Goal: Share content: Share content

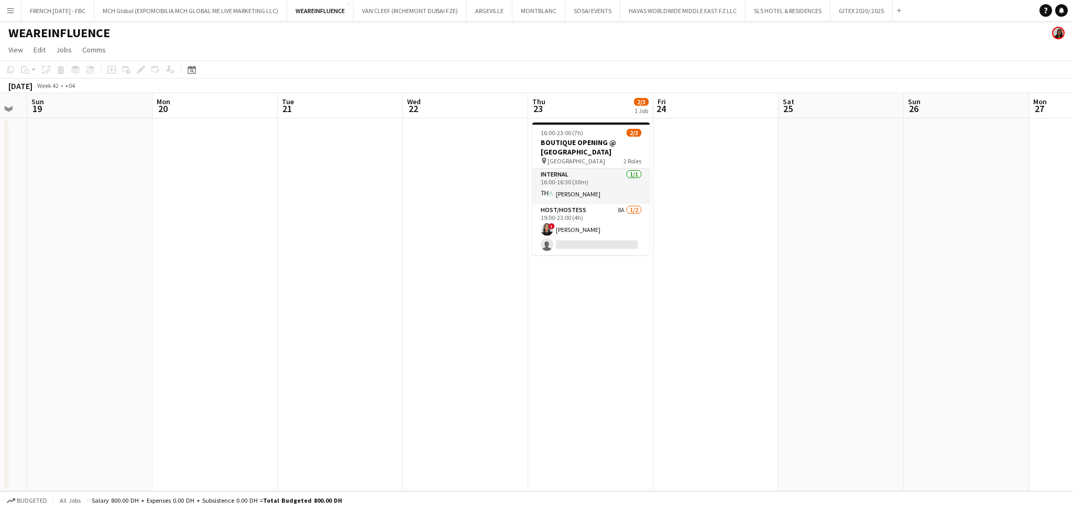
scroll to position [0, 349]
drag, startPoint x: 767, startPoint y: 262, endPoint x: 725, endPoint y: 277, distance: 45.3
click at [725, 277] on app-calendar-viewport "Thu 16 Fri 17 Sat 18 Sun 19 Mon 20 Tue 21 Wed 22 Thu 23 2/3 1 Job Fri 24 Sat 25…" at bounding box center [536, 292] width 1073 height 398
click at [43, 15] on button "FRENCH [DATE] - FBC Close" at bounding box center [57, 11] width 73 height 20
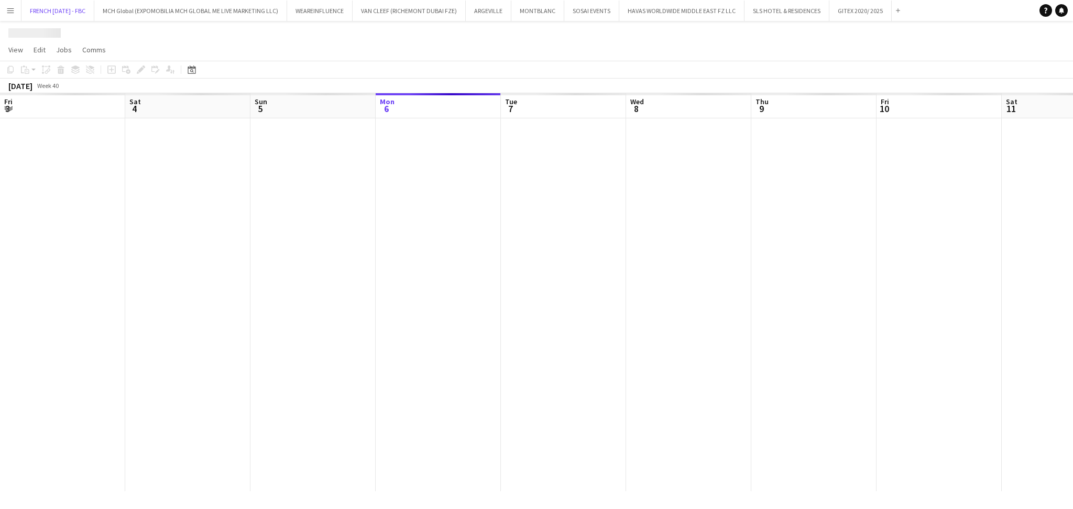
scroll to position [0, 250]
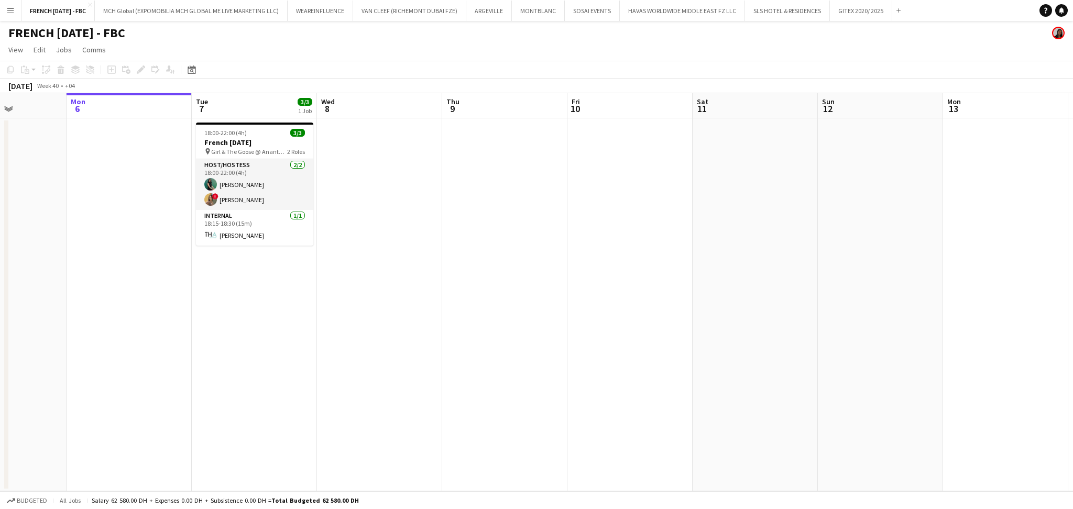
drag, startPoint x: 373, startPoint y: 367, endPoint x: 441, endPoint y: 365, distance: 68.7
click at [441, 365] on app-calendar-viewport "Fri 3 Sat 4 Sun 5 Mon 6 Tue 7 3/3 1 Job Wed 8 Thu 9 Fri 10 Sat 11 Sun 12 Mon 13…" at bounding box center [536, 292] width 1073 height 398
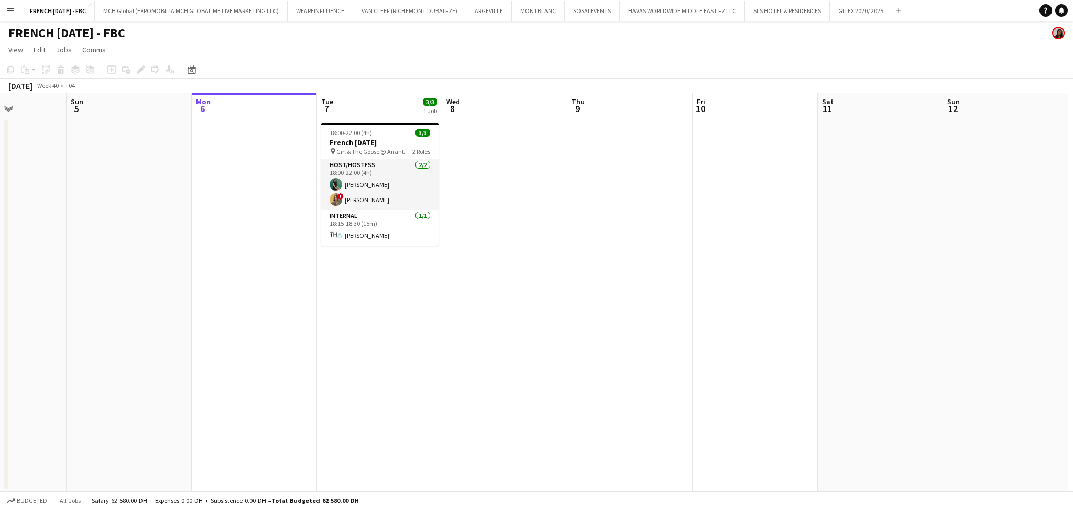
scroll to position [0, 307]
click at [395, 190] on app-card-role "Host/Hostess [DATE] 18:00-22:00 (4h) Zineb Seghier ! [PERSON_NAME]" at bounding box center [382, 184] width 117 height 51
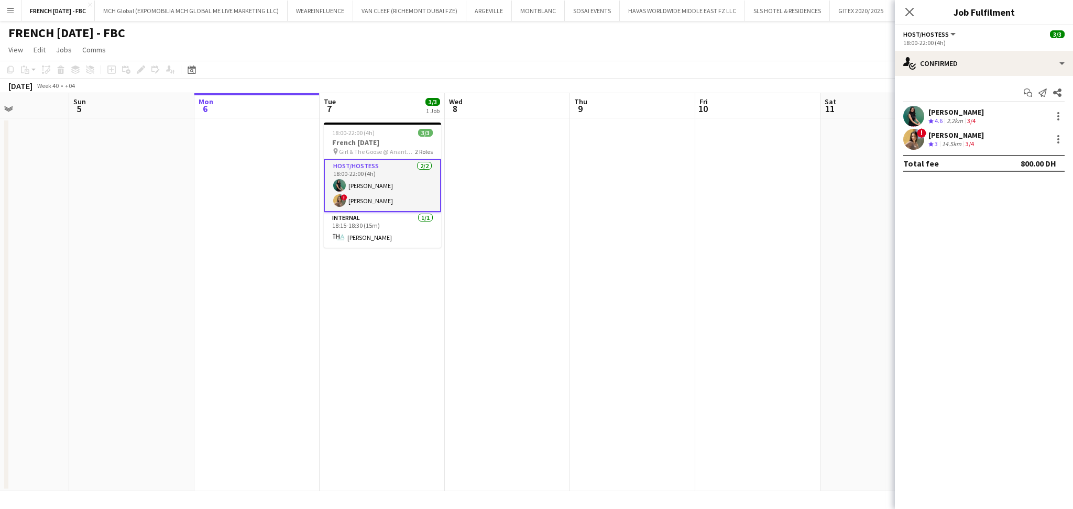
drag, startPoint x: 1026, startPoint y: 91, endPoint x: 815, endPoint y: 163, distance: 223.1
click at [1026, 91] on icon "Start chat" at bounding box center [1028, 93] width 8 height 8
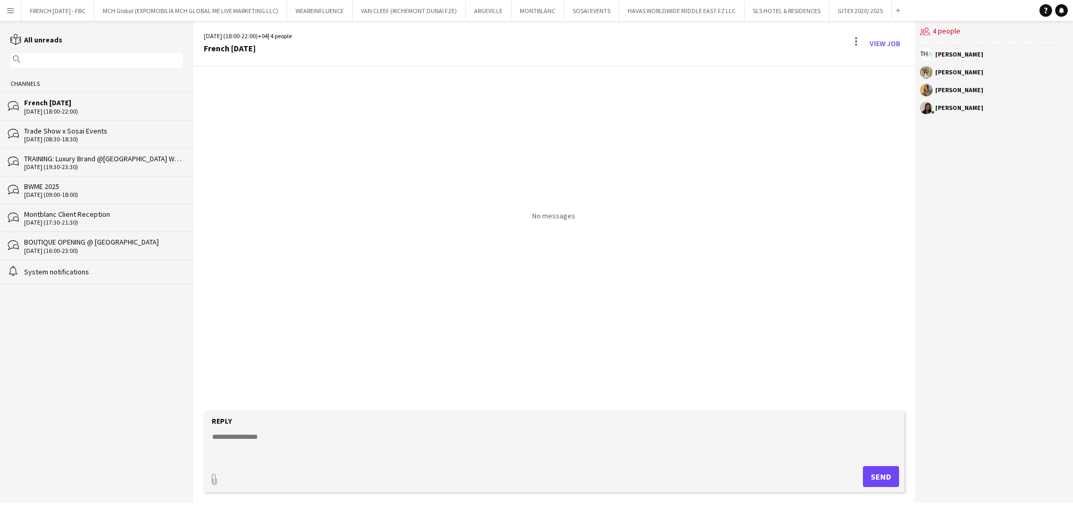
click at [362, 440] on textarea at bounding box center [556, 445] width 690 height 27
paste textarea "**********"
type textarea "**********"
click at [883, 478] on button "Send" at bounding box center [881, 476] width 36 height 21
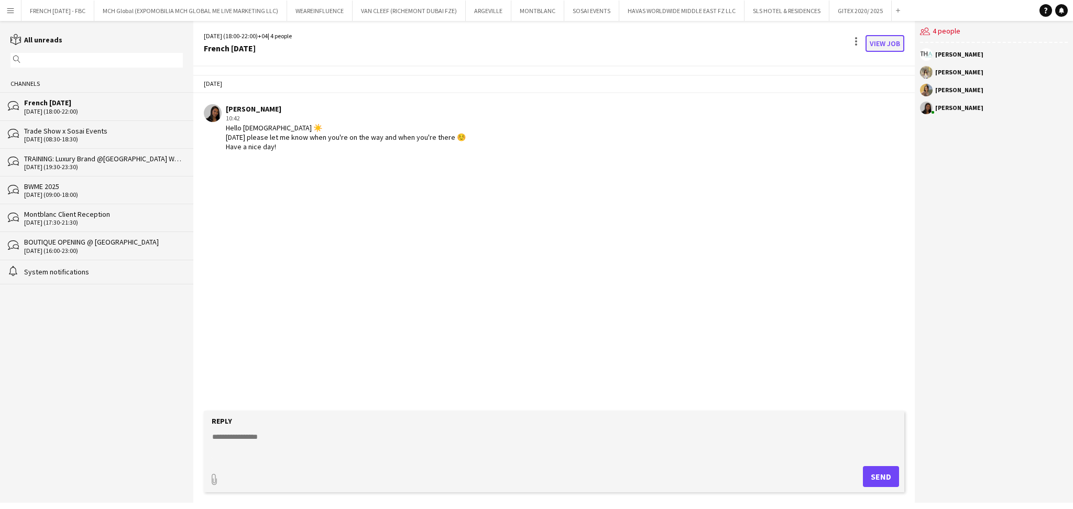
click at [891, 45] on link "View Job" at bounding box center [885, 43] width 39 height 17
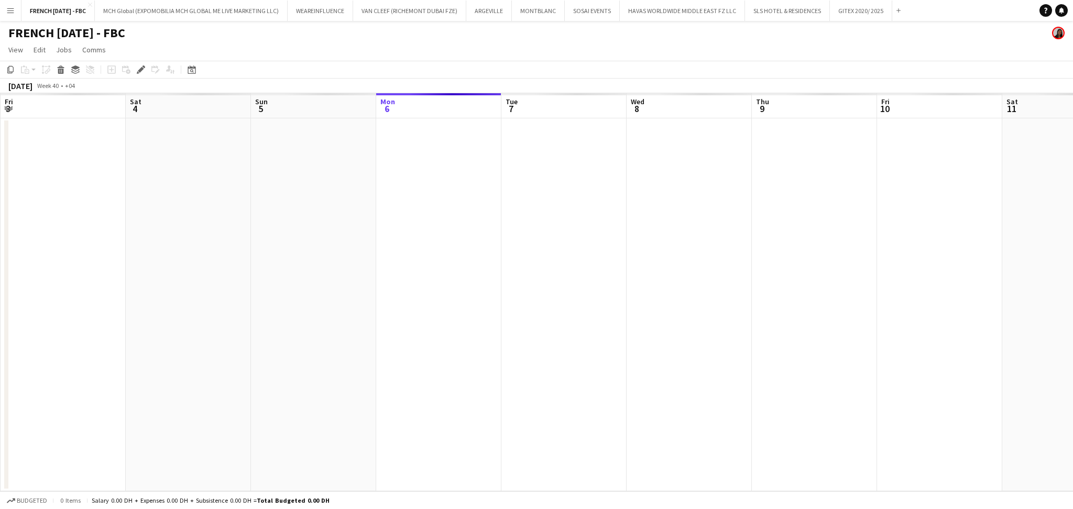
scroll to position [0, 361]
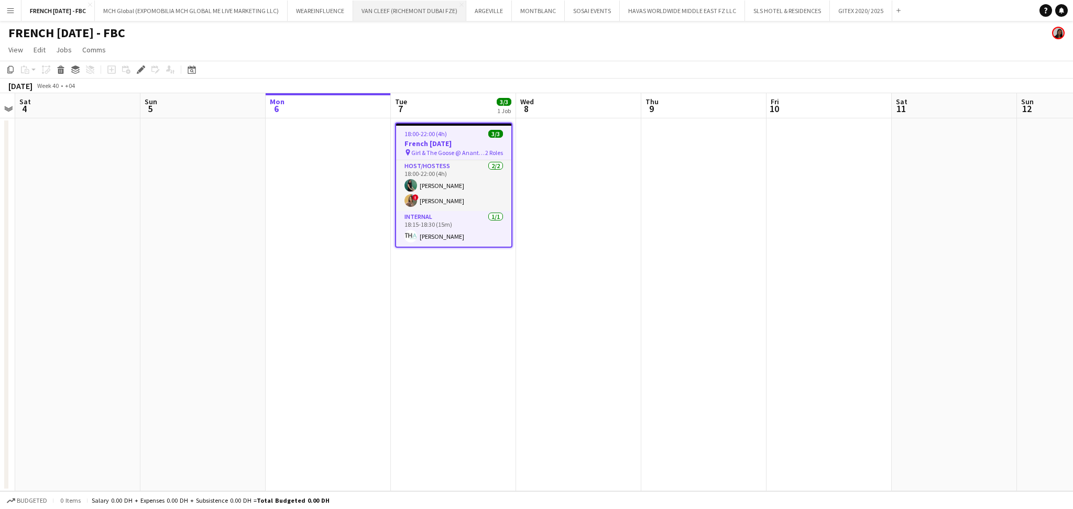
click at [434, 3] on button "VAN CLEEF (RICHEMONT DUBAI FZE) Close" at bounding box center [409, 11] width 113 height 20
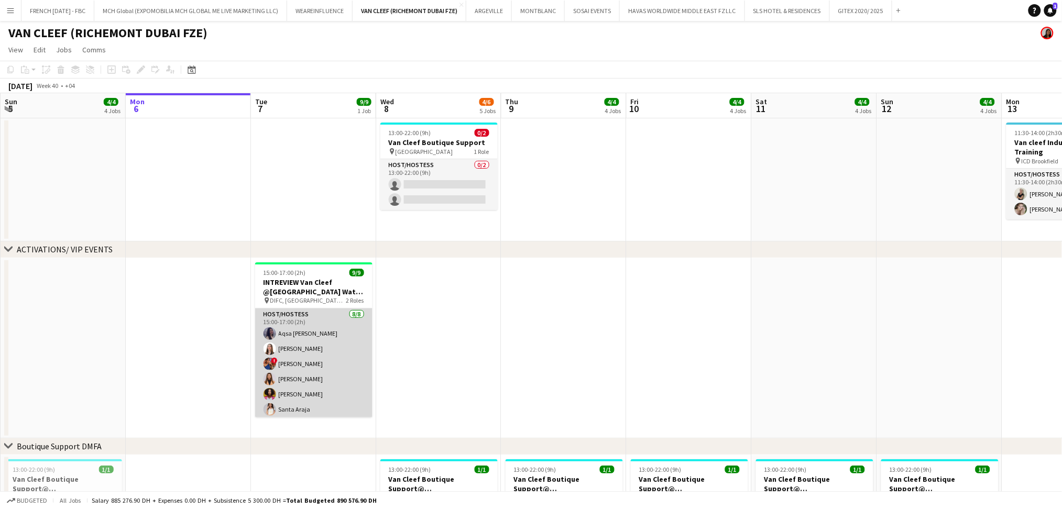
click at [324, 371] on app-card-role "Host/Hostess [DATE] 15:00-17:00 (2h) Aqsa Urooj [PERSON_NAME] Nehawi ! [PERSON_…" at bounding box center [313, 380] width 117 height 142
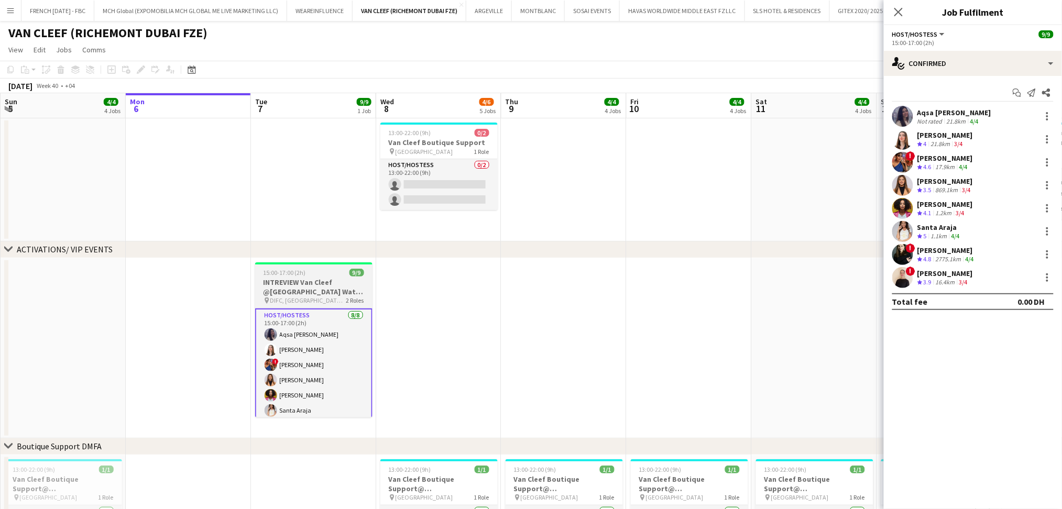
click at [336, 279] on h3 "INTREVIEW Van Cleef @[GEOGRAPHIC_DATA] Watch Week 2025" at bounding box center [313, 287] width 117 height 19
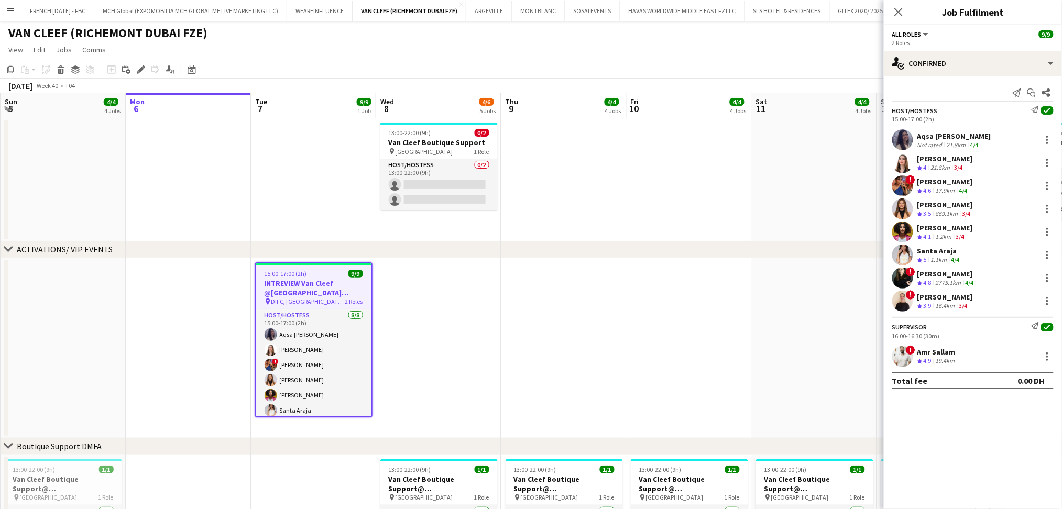
click at [943, 141] on div "Not rated" at bounding box center [931, 145] width 27 height 8
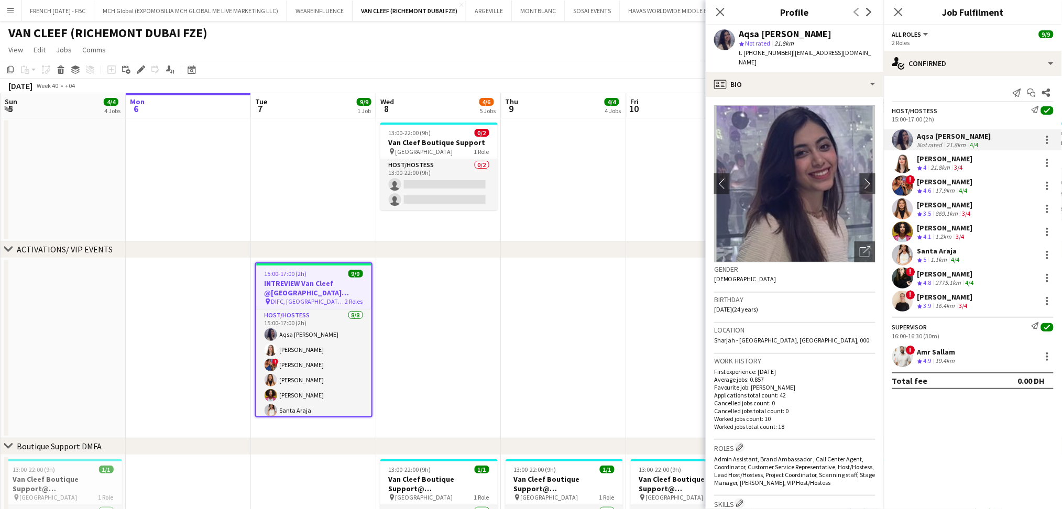
click at [785, 25] on div "Aqsa [PERSON_NAME] star Not rated 21.8km t. [PHONE_NUMBER] | [EMAIL_ADDRESS][DO…" at bounding box center [795, 48] width 178 height 47
click at [783, 26] on div "Aqsa [PERSON_NAME] star Not rated 21.8km t. [PHONE_NUMBER] | [EMAIL_ADDRESS][DO…" at bounding box center [795, 48] width 178 height 47
click at [766, 39] on span "Not rated" at bounding box center [758, 43] width 25 height 8
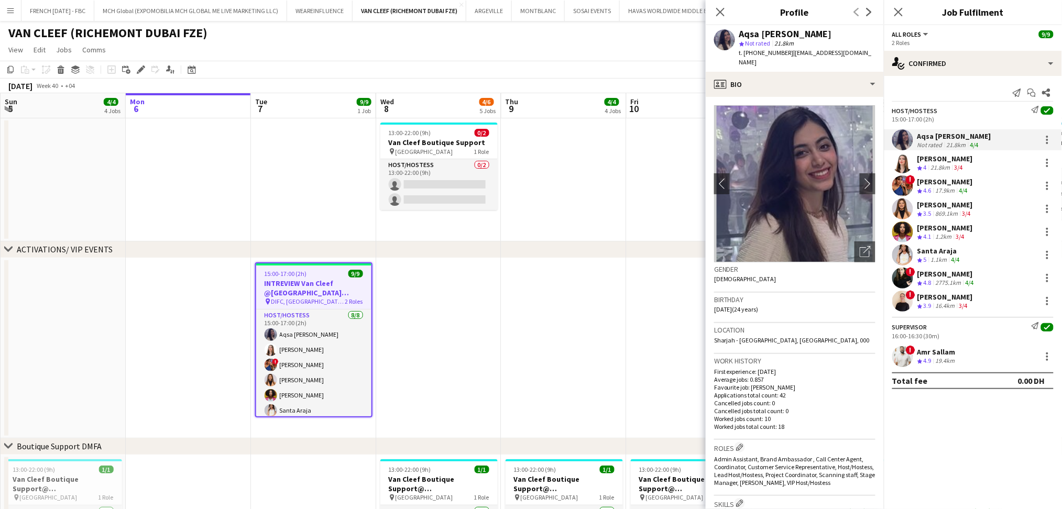
click at [769, 33] on div "Aqsa [PERSON_NAME]" at bounding box center [785, 33] width 93 height 9
copy div "Aqsa [PERSON_NAME]"
click at [950, 172] on div "[PERSON_NAME] Crew rating 4 21.8km 3/4" at bounding box center [973, 163] width 178 height 21
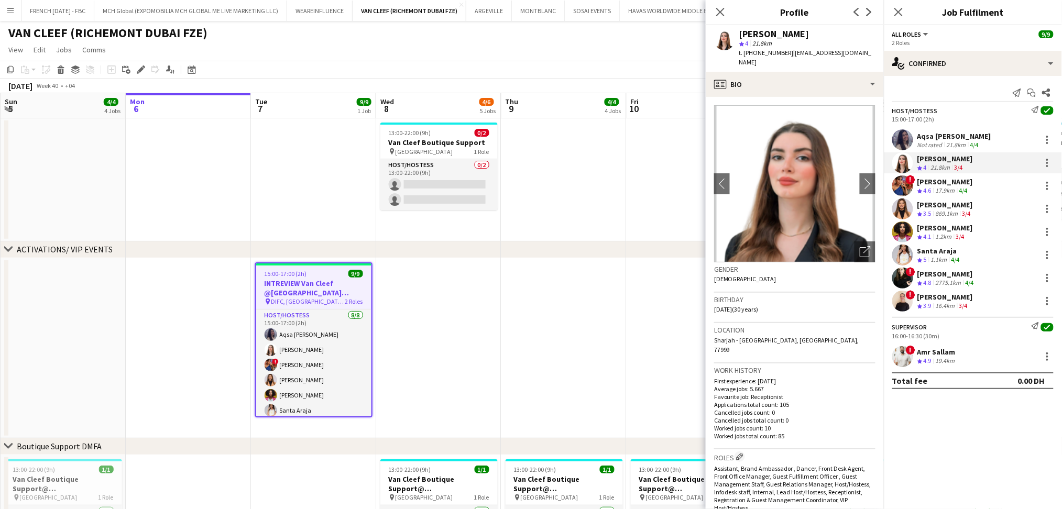
click at [774, 32] on div "[PERSON_NAME]" at bounding box center [774, 33] width 70 height 9
copy div "[PERSON_NAME]"
click at [949, 184] on div "[PERSON_NAME]" at bounding box center [946, 181] width 56 height 9
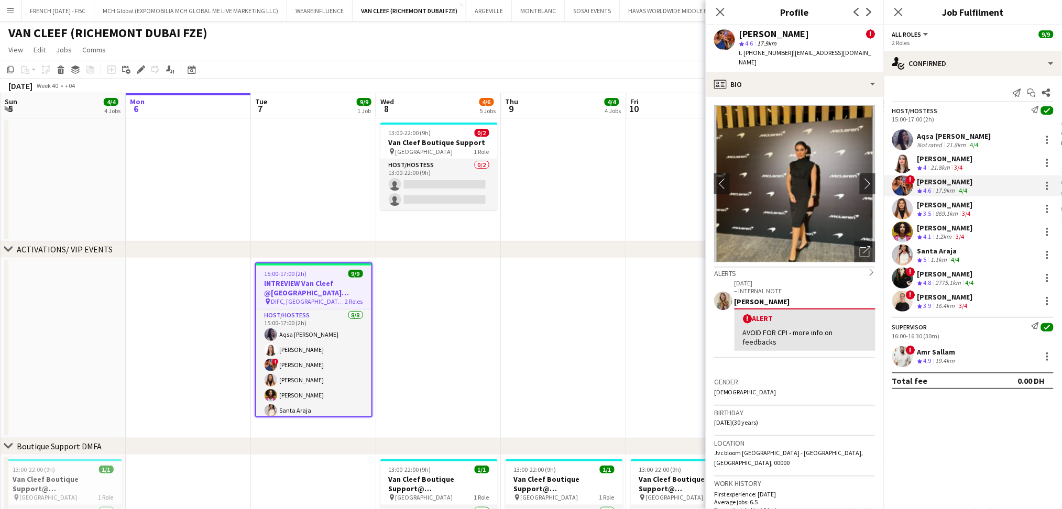
click at [779, 32] on div "[PERSON_NAME]" at bounding box center [774, 33] width 70 height 9
copy div "[PERSON_NAME]"
click at [943, 209] on div "[PERSON_NAME]" at bounding box center [946, 204] width 56 height 9
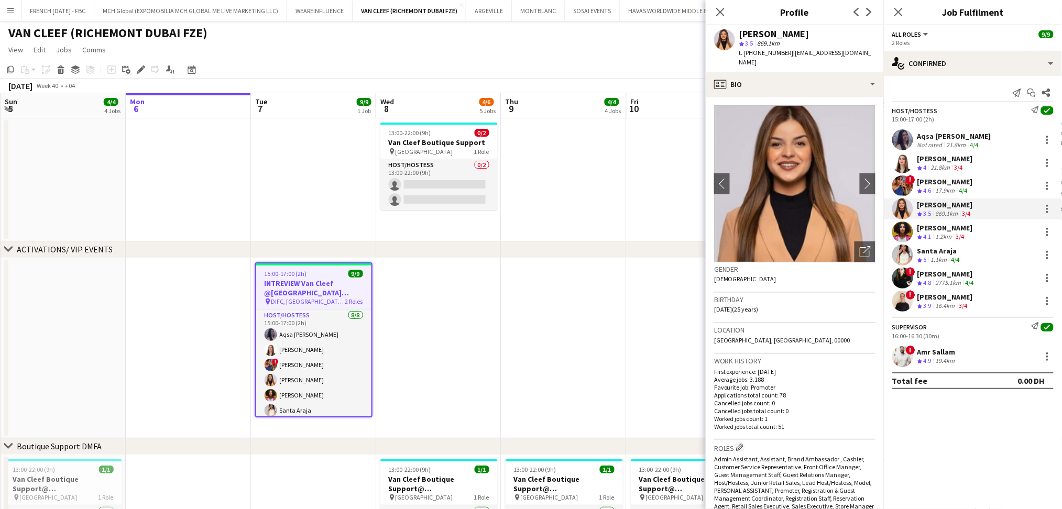
click at [765, 37] on div "[PERSON_NAME]" at bounding box center [774, 33] width 70 height 9
copy div "[PERSON_NAME]"
click at [950, 232] on div "[PERSON_NAME]" at bounding box center [946, 227] width 56 height 9
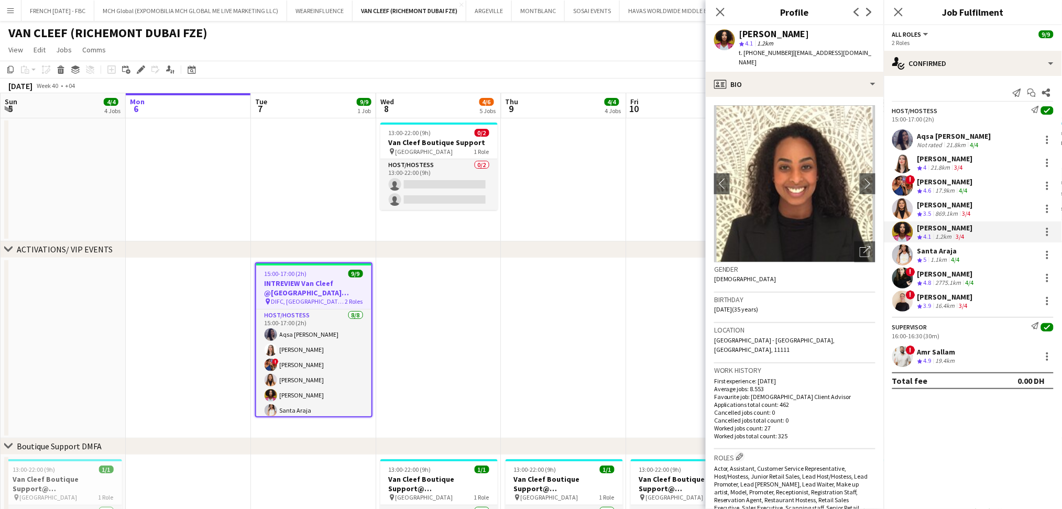
click at [784, 30] on div "[PERSON_NAME]" at bounding box center [774, 33] width 70 height 9
copy div "[PERSON_NAME]"
click at [960, 249] on div "Santa Araja" at bounding box center [940, 250] width 45 height 9
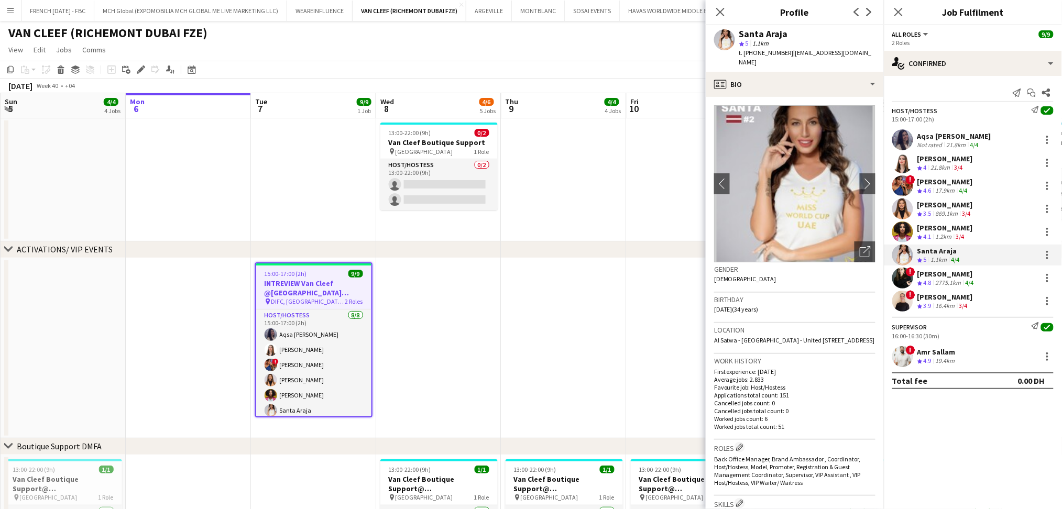
click at [770, 34] on div "Santa Araja" at bounding box center [763, 33] width 49 height 9
copy div "Santa Araja"
click at [942, 273] on div "[PERSON_NAME]" at bounding box center [947, 273] width 59 height 9
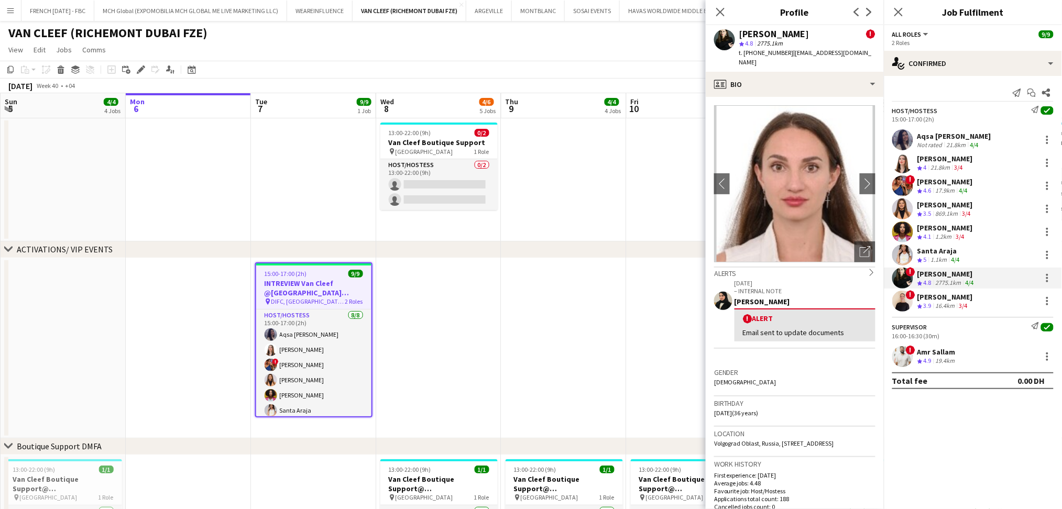
click at [774, 32] on div "[PERSON_NAME]" at bounding box center [774, 33] width 70 height 9
copy div "[PERSON_NAME]"
drag, startPoint x: 928, startPoint y: 299, endPoint x: 919, endPoint y: 290, distance: 12.2
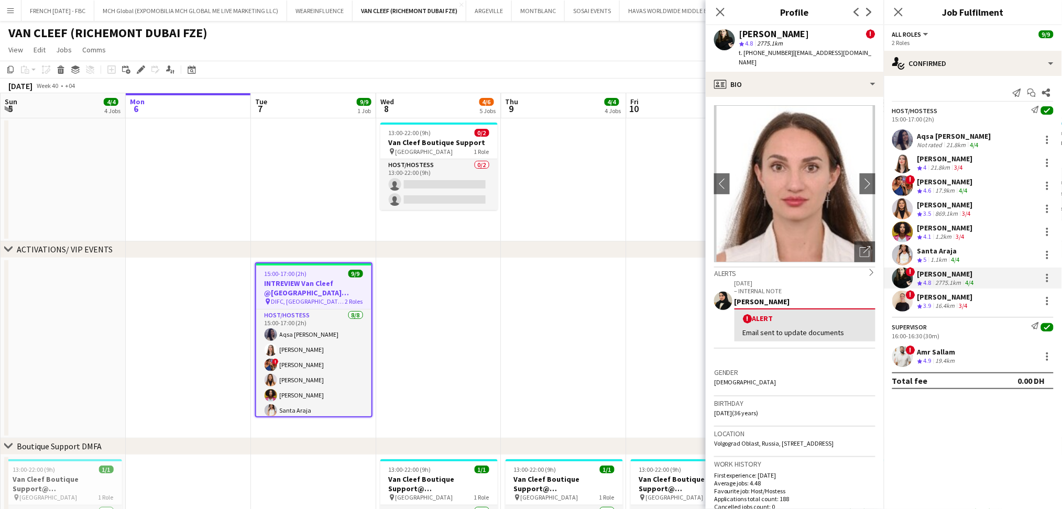
click at [929, 299] on div "[PERSON_NAME]" at bounding box center [946, 296] width 56 height 9
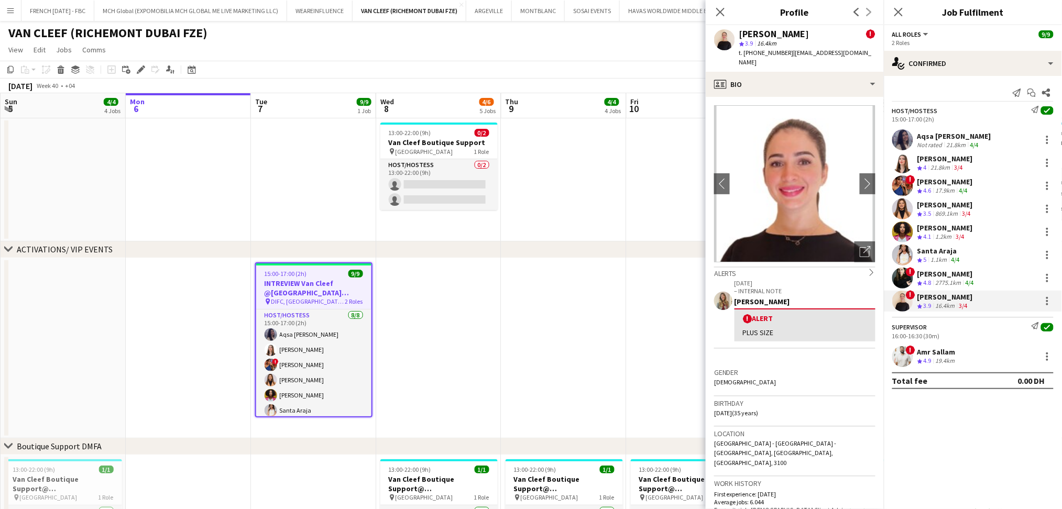
click at [788, 34] on div "[PERSON_NAME]" at bounding box center [774, 33] width 70 height 9
copy div "[PERSON_NAME]"
click at [926, 361] on span "4.9" at bounding box center [928, 361] width 8 height 8
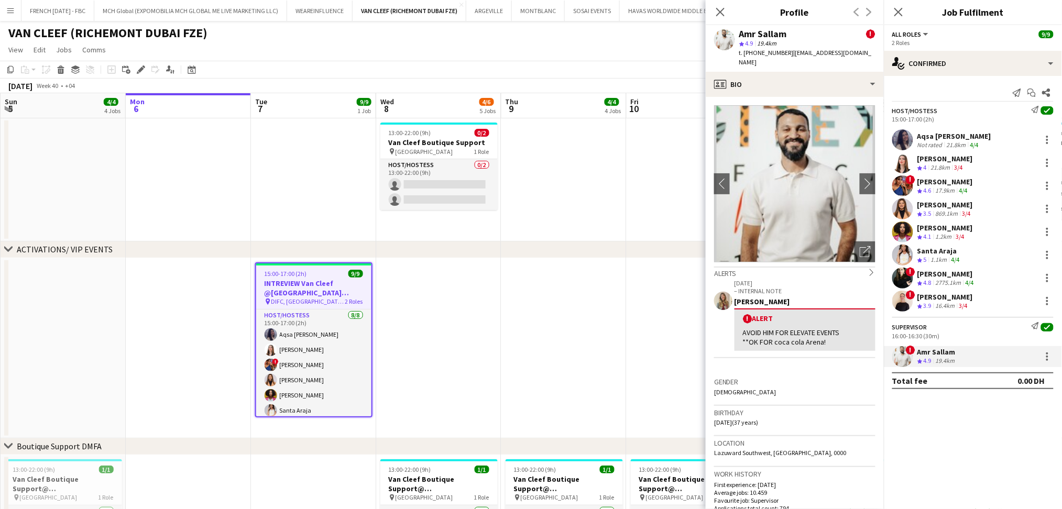
click at [776, 38] on div "Amr Sallam" at bounding box center [763, 33] width 48 height 9
click at [776, 30] on div "Amr Sallam" at bounding box center [763, 33] width 48 height 9
copy div "Amr Sallam"
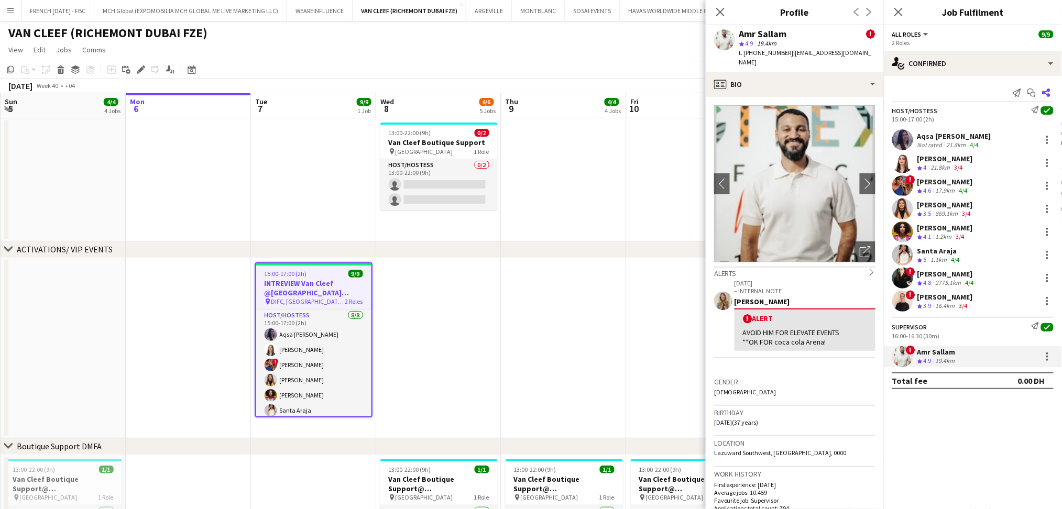
click at [1050, 93] on icon "Share" at bounding box center [1046, 93] width 8 height 8
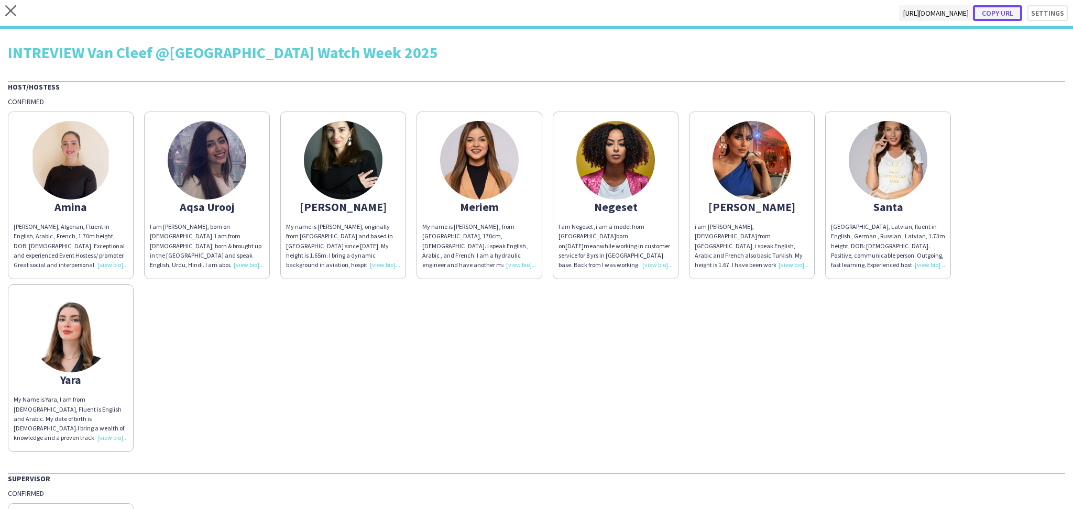
click at [1002, 15] on button "Copy url" at bounding box center [997, 13] width 49 height 16
click at [9, 8] on icon "close" at bounding box center [10, 10] width 11 height 11
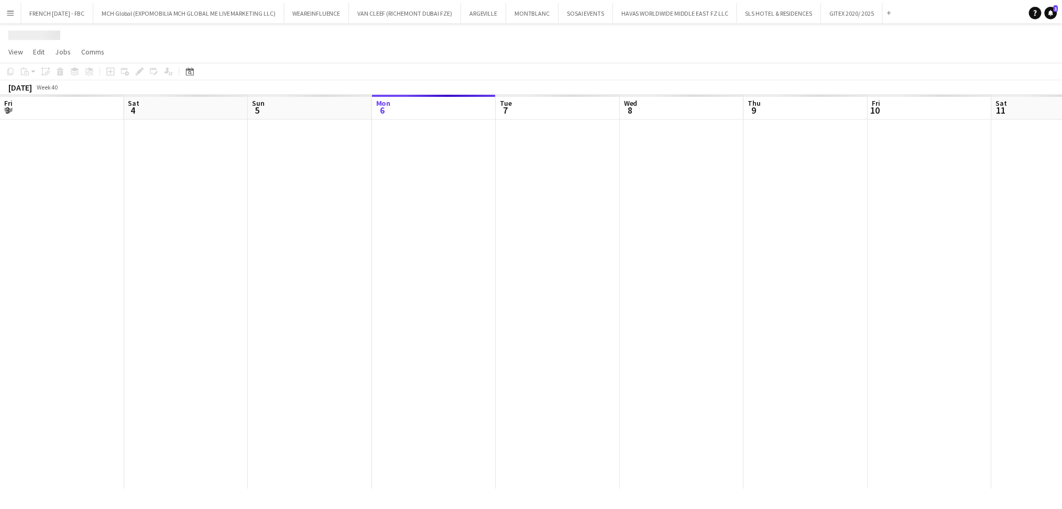
scroll to position [0, 250]
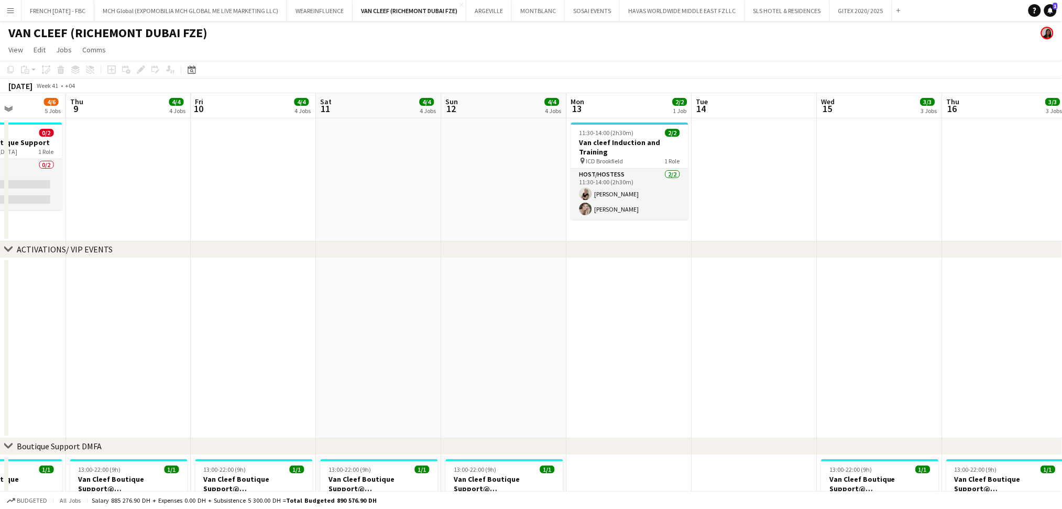
drag, startPoint x: 517, startPoint y: 210, endPoint x: 260, endPoint y: 219, distance: 256.4
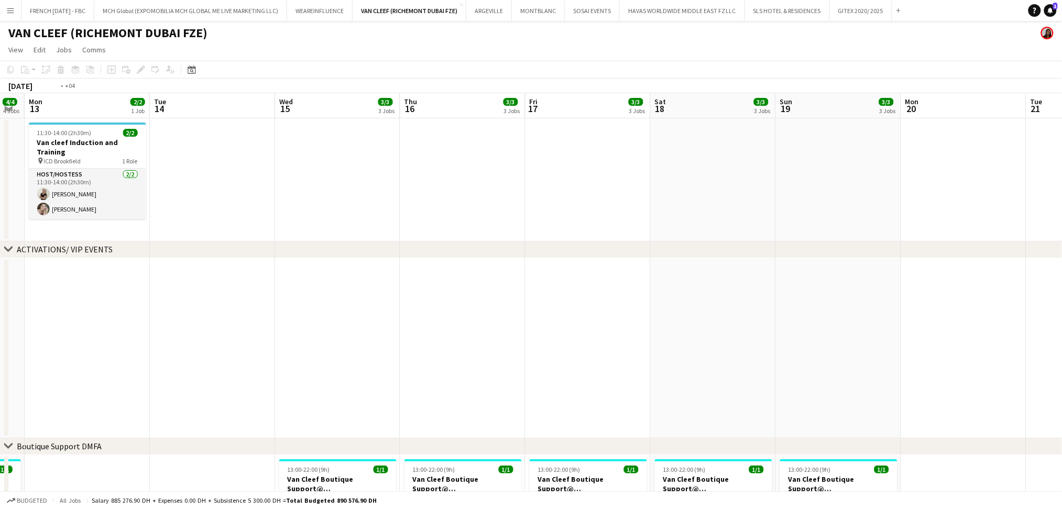
drag, startPoint x: 788, startPoint y: 299, endPoint x: 547, endPoint y: 340, distance: 245.0
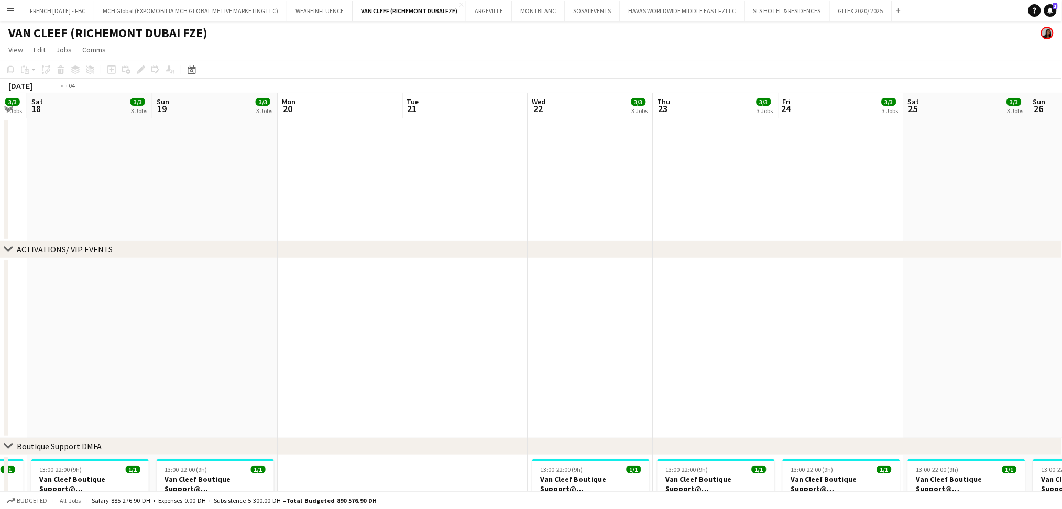
drag, startPoint x: 178, startPoint y: 292, endPoint x: 567, endPoint y: 343, distance: 392.2
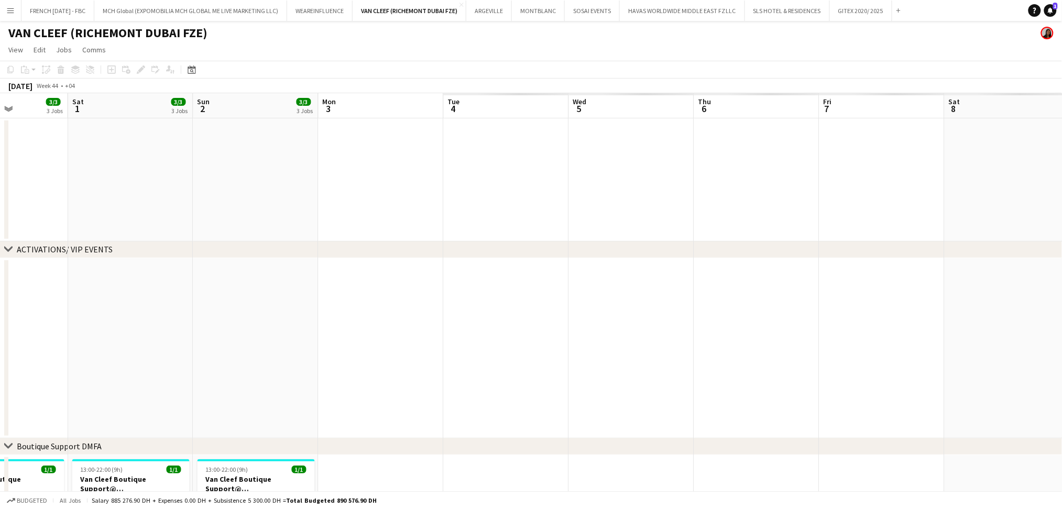
drag, startPoint x: 334, startPoint y: 319, endPoint x: 526, endPoint y: 348, distance: 194.0
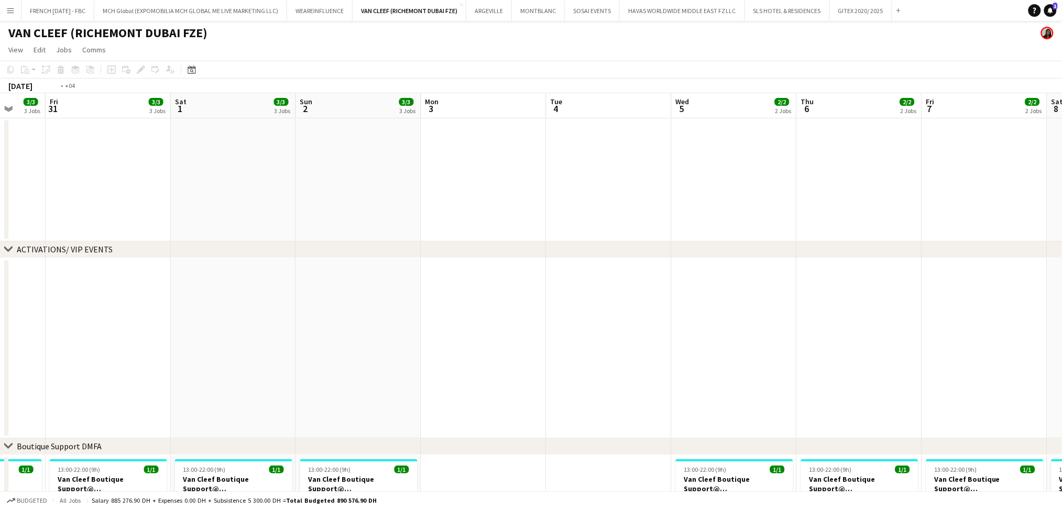
drag, startPoint x: 900, startPoint y: 377, endPoint x: 182, endPoint y: 310, distance: 721.1
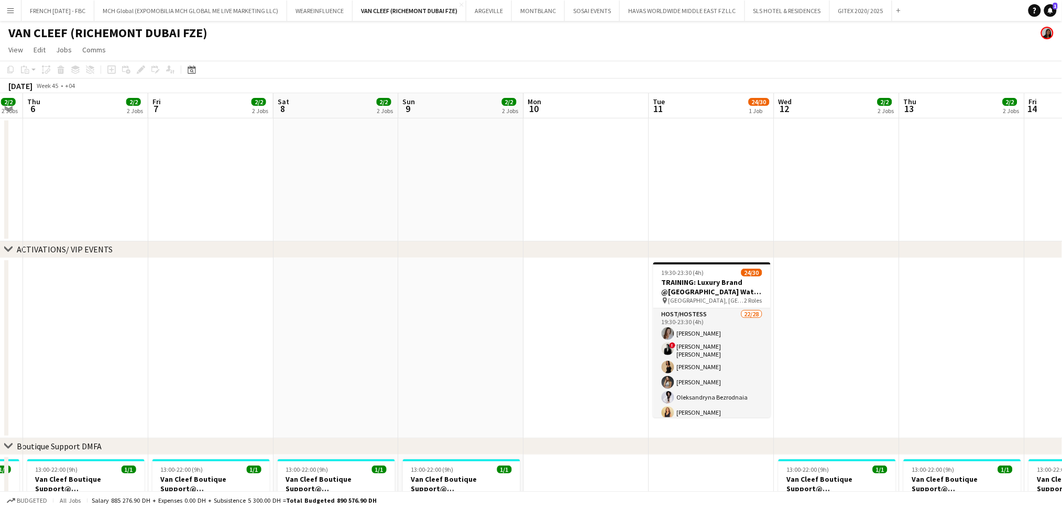
drag, startPoint x: 1010, startPoint y: 361, endPoint x: 850, endPoint y: 355, distance: 160.5
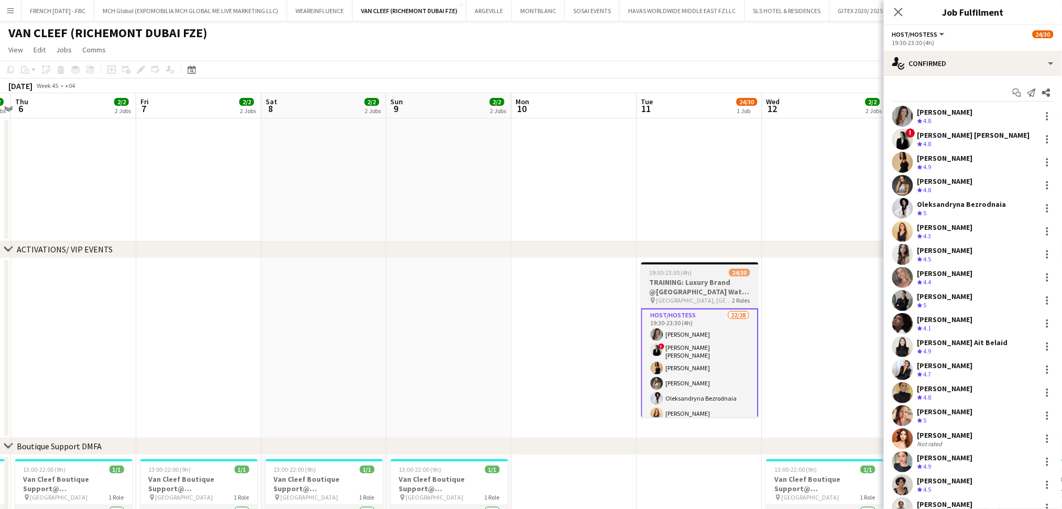
click at [710, 288] on h3 "TRAINING: Luxury Brand @[GEOGRAPHIC_DATA] Watch Week 2025" at bounding box center [699, 287] width 117 height 19
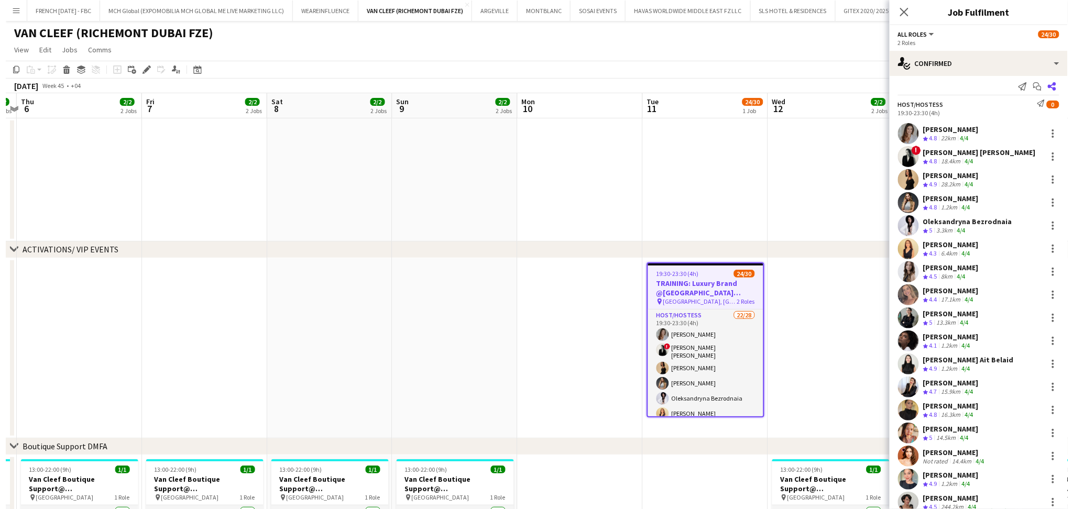
scroll to position [0, 0]
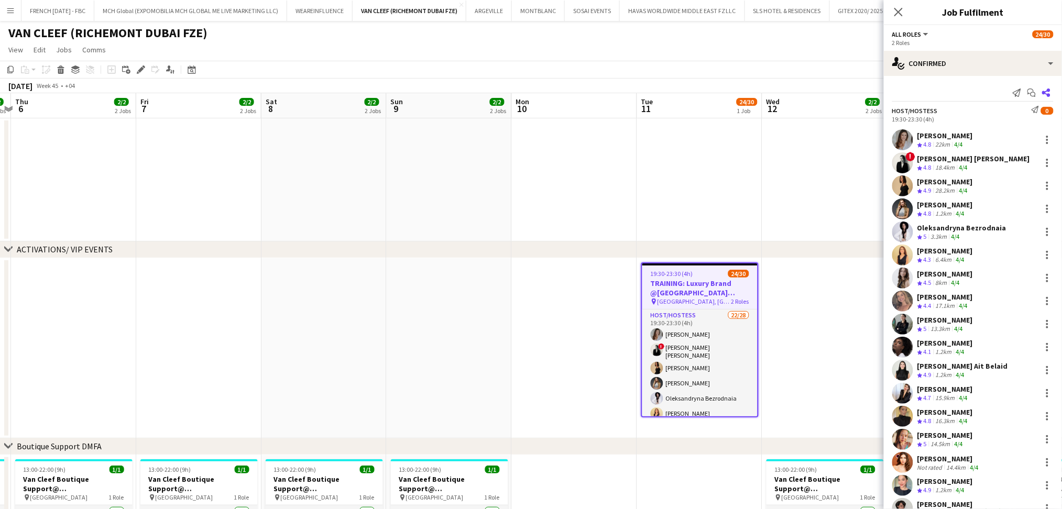
click at [1041, 87] on app-icon "Share" at bounding box center [1046, 92] width 15 height 15
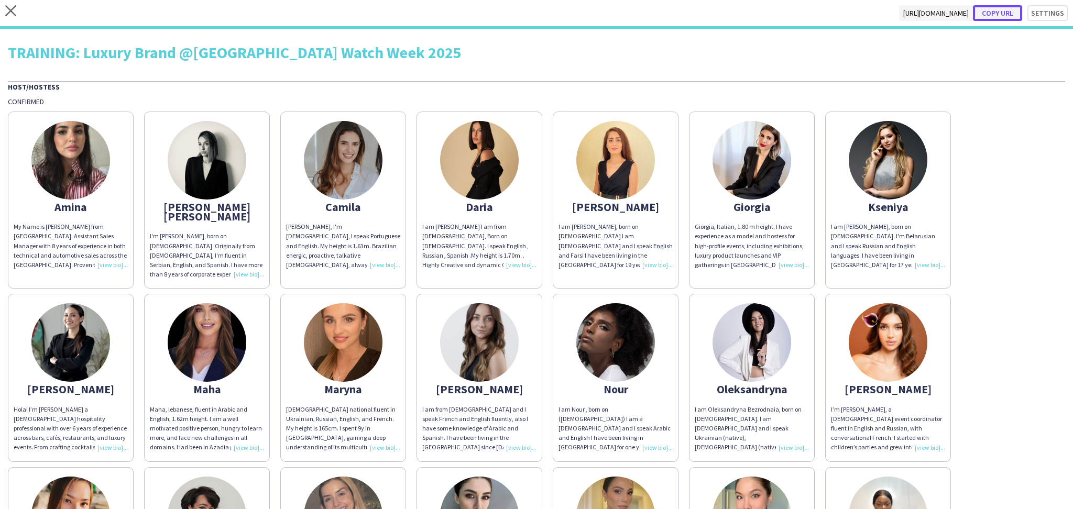
click at [1005, 13] on button "Copy url" at bounding box center [997, 13] width 49 height 16
type textarea "**********"
click at [2, 15] on div "close [URL][DOMAIN_NAME] Copy url Settings" at bounding box center [536, 14] width 1073 height 29
click at [5, 12] on icon "close" at bounding box center [10, 10] width 11 height 11
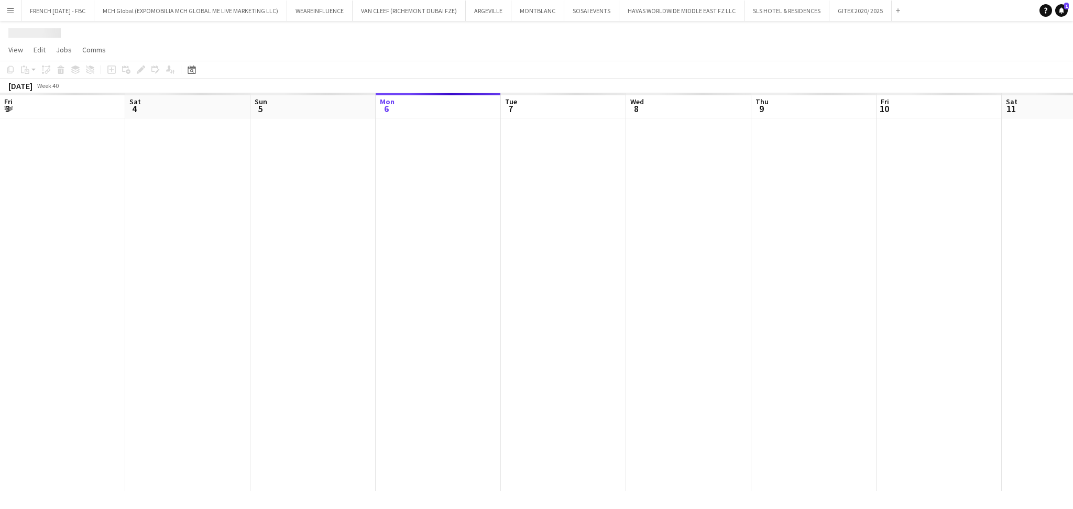
scroll to position [0, 250]
